Goal: Task Accomplishment & Management: Use online tool/utility

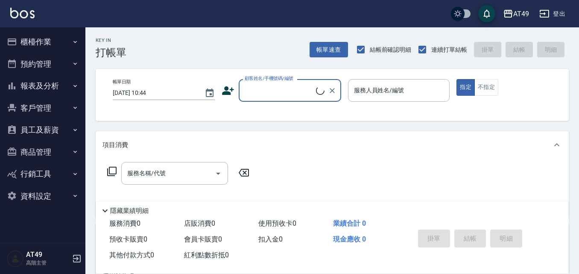
click at [73, 42] on icon "button" at bounding box center [75, 41] width 7 height 7
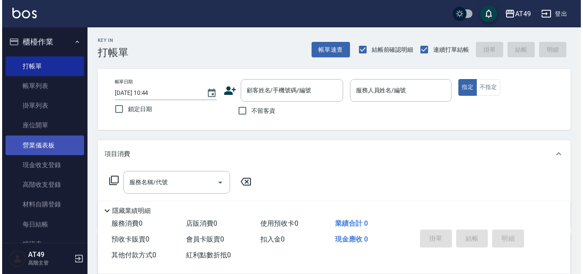
scroll to position [128, 0]
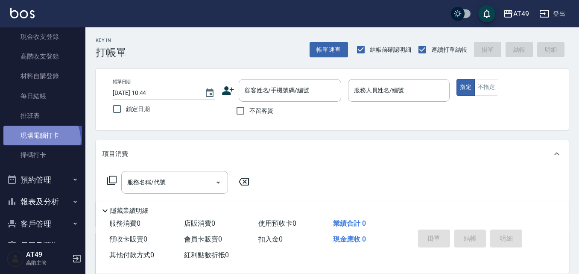
click at [40, 140] on link "現場電腦打卡" at bounding box center [42, 136] width 79 height 20
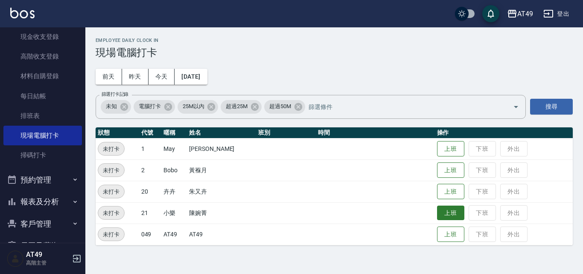
click at [444, 213] on button "上班" at bounding box center [450, 212] width 27 height 15
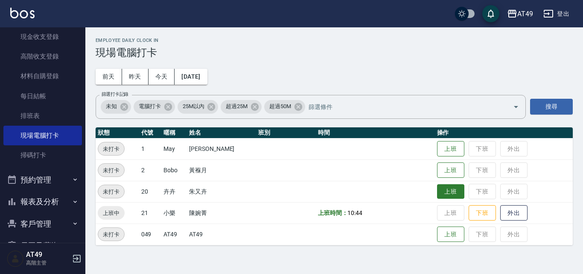
click at [448, 193] on button "上班" at bounding box center [450, 191] width 27 height 15
